Goal: Find contact information: Find contact information

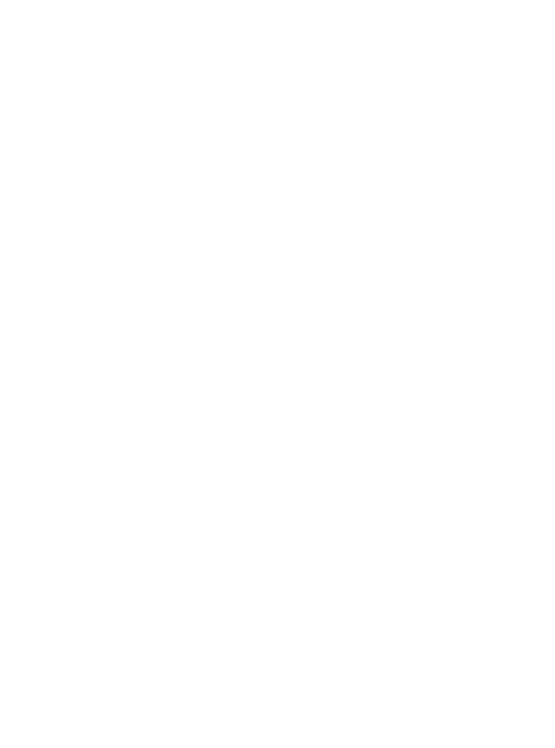
scroll to position [4345, 0]
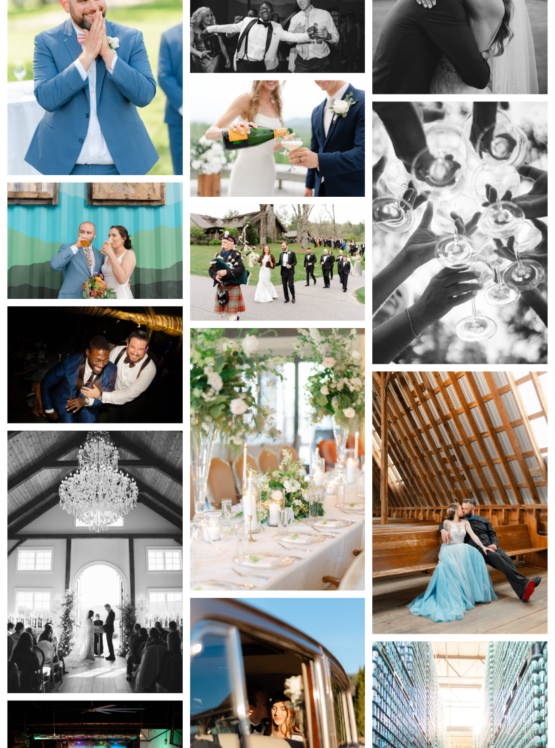
click at [176, 279] on img at bounding box center [94, 241] width 175 height 116
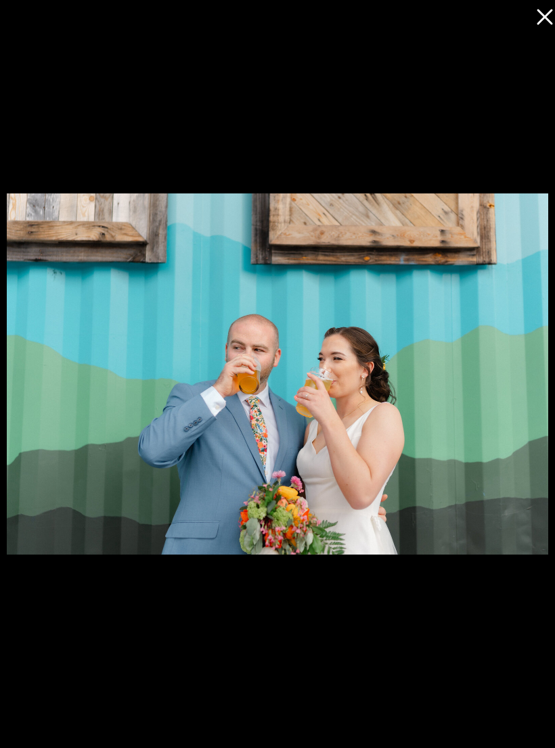
click at [550, 24] on icon at bounding box center [544, 17] width 16 height 16
click at [540, 16] on icon at bounding box center [540, 13] width 27 height 27
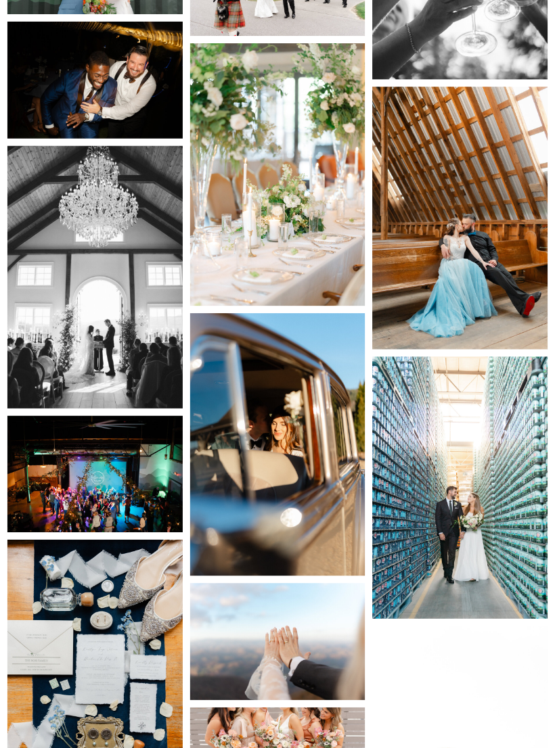
scroll to position [4630, 0]
click at [473, 421] on img at bounding box center [459, 487] width 175 height 262
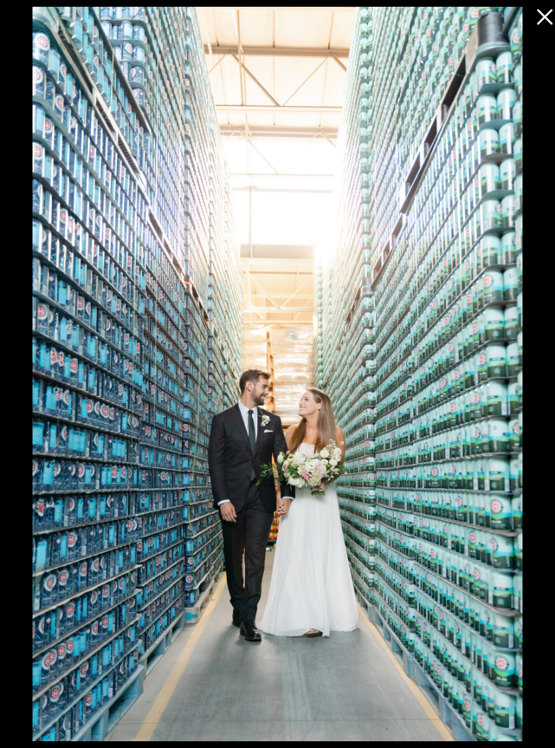
click at [547, 24] on icon at bounding box center [540, 13] width 27 height 27
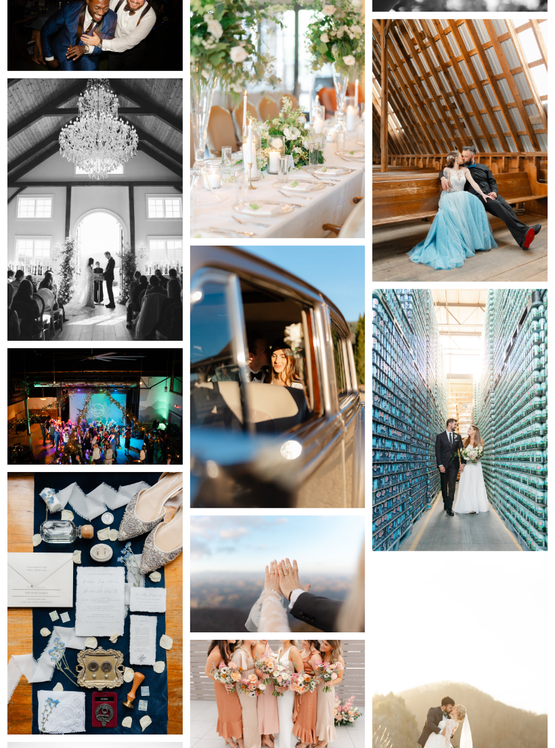
scroll to position [4700, 0]
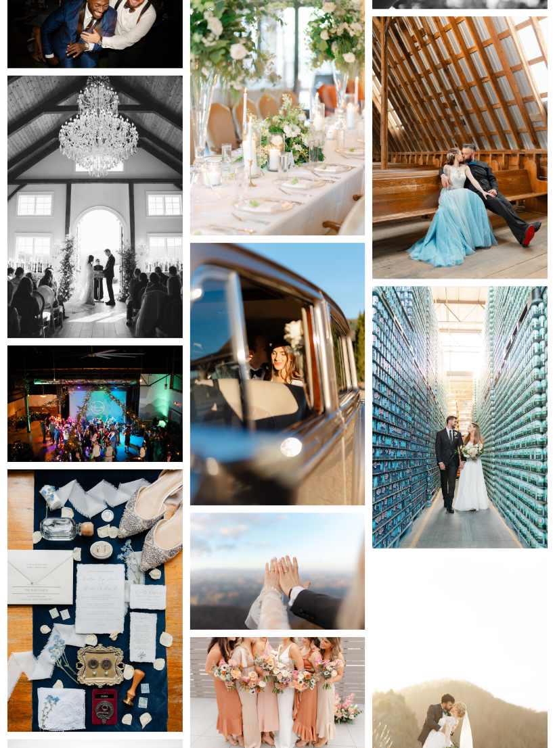
click at [144, 406] on img at bounding box center [94, 404] width 175 height 116
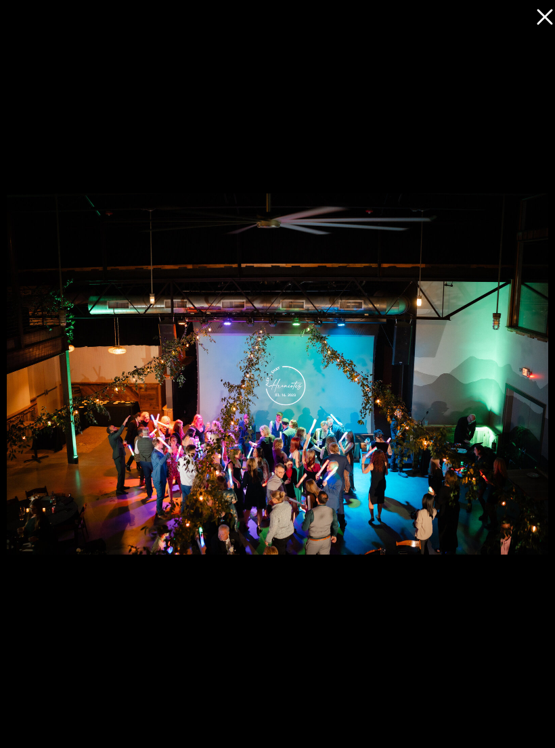
click at [544, 20] on icon at bounding box center [540, 13] width 27 height 27
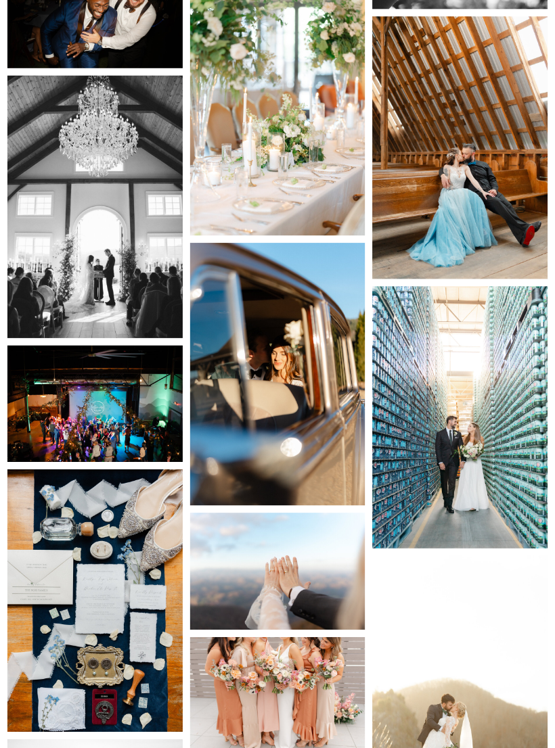
click at [527, 243] on img at bounding box center [459, 147] width 175 height 262
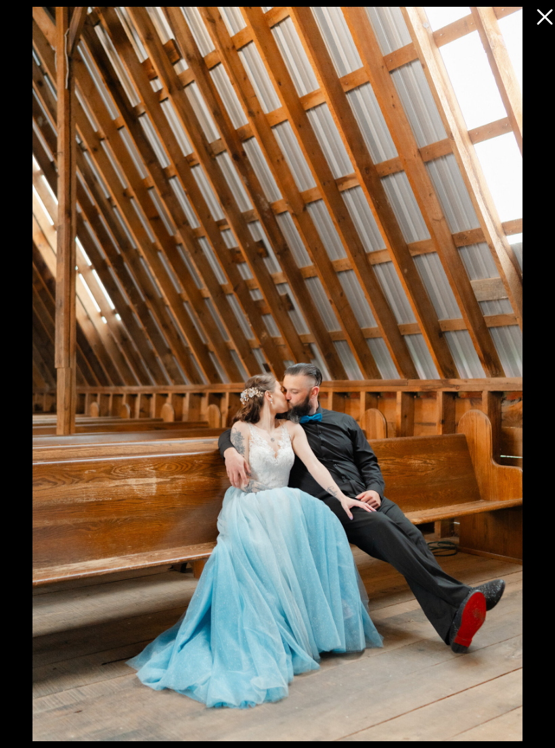
click at [544, 36] on div at bounding box center [277, 374] width 555 height 748
click at [540, 20] on icon at bounding box center [544, 17] width 16 height 16
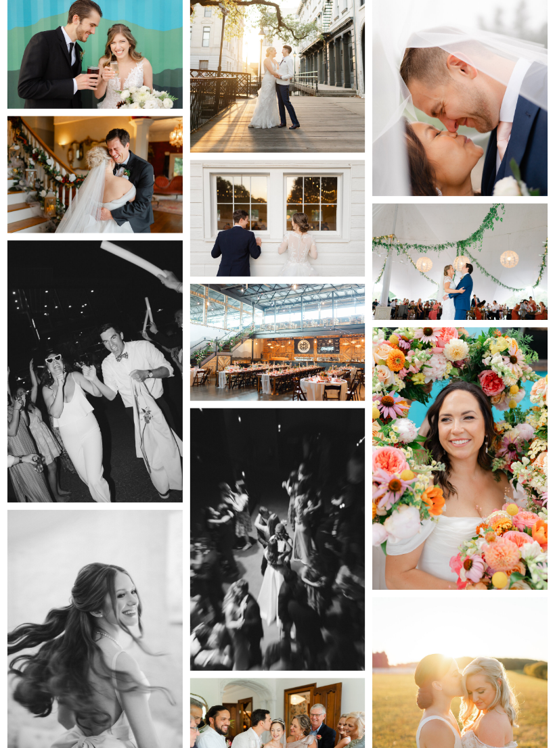
scroll to position [6775, 0]
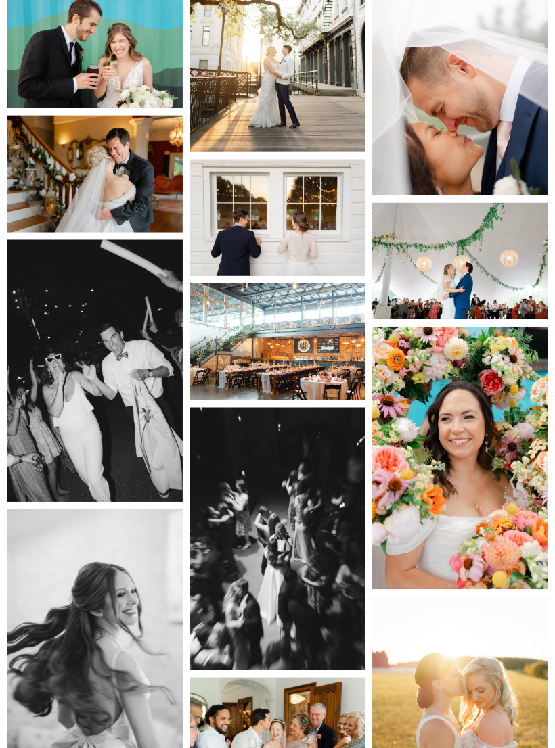
click at [319, 359] on img at bounding box center [277, 341] width 175 height 116
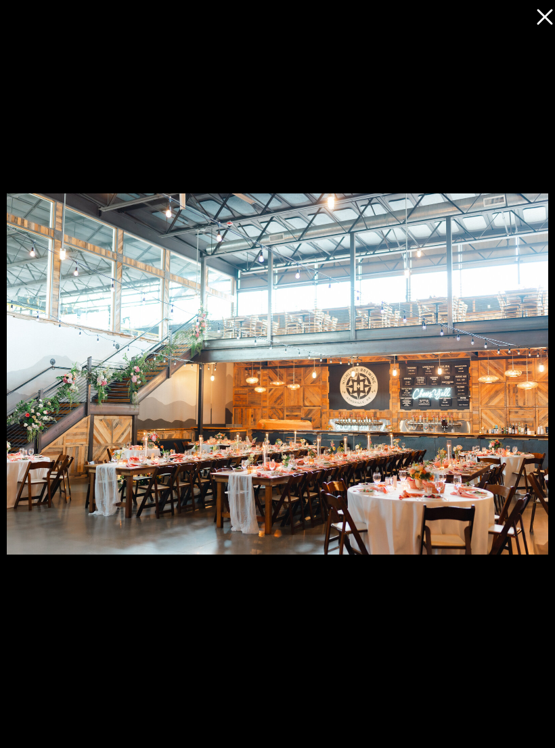
click at [421, 404] on img at bounding box center [277, 373] width 541 height 361
click at [498, 251] on img at bounding box center [277, 373] width 541 height 361
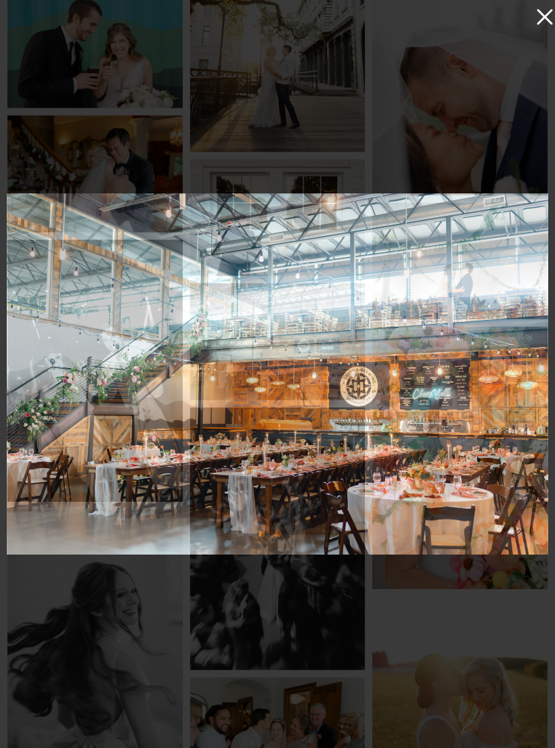
click at [546, 24] on icon at bounding box center [540, 13] width 27 height 27
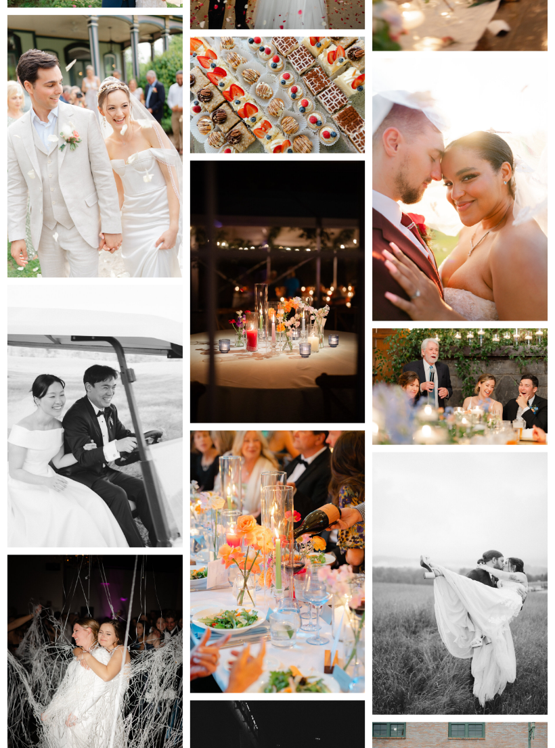
scroll to position [0, 0]
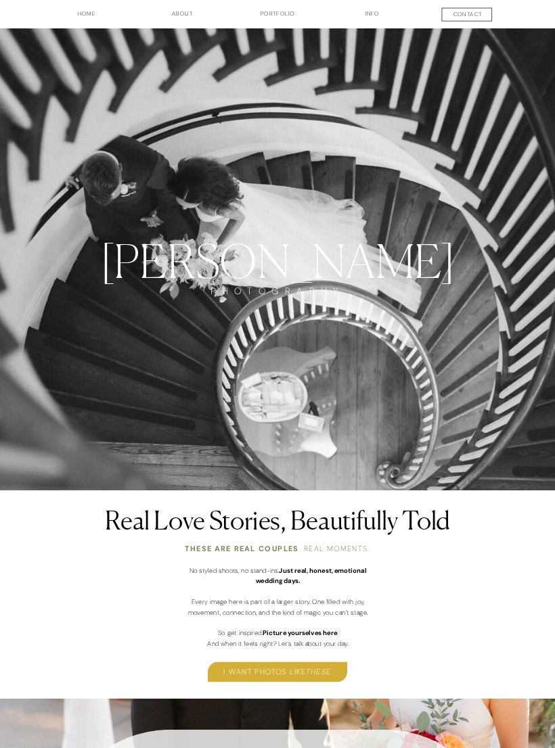
click at [265, 667] on h3 "i want photos like these" at bounding box center [277, 671] width 139 height 11
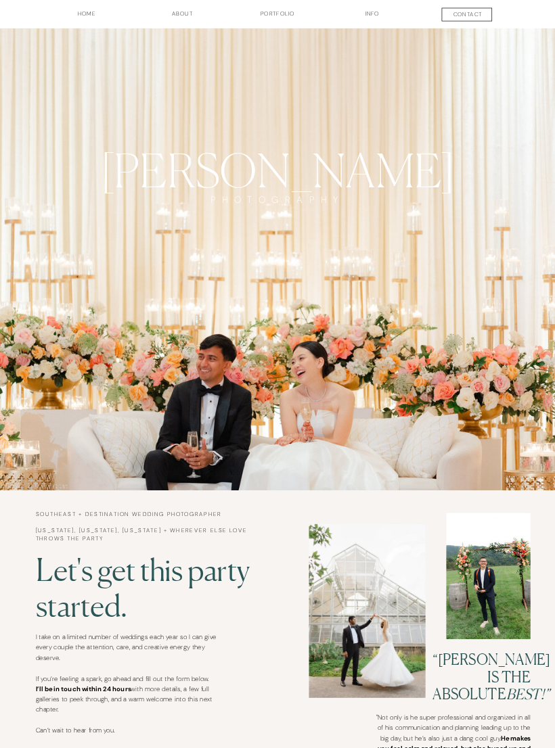
click at [380, 22] on h3 "INFO" at bounding box center [372, 17] width 46 height 16
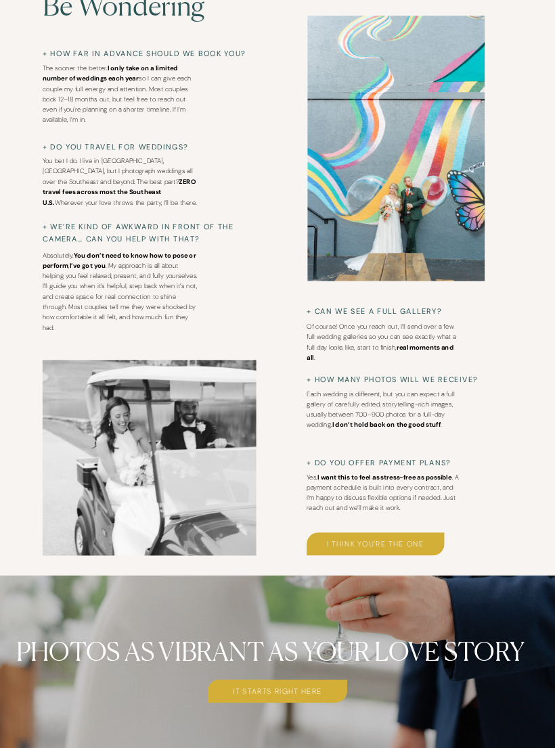
scroll to position [3377, 0]
